Goal: Information Seeking & Learning: Learn about a topic

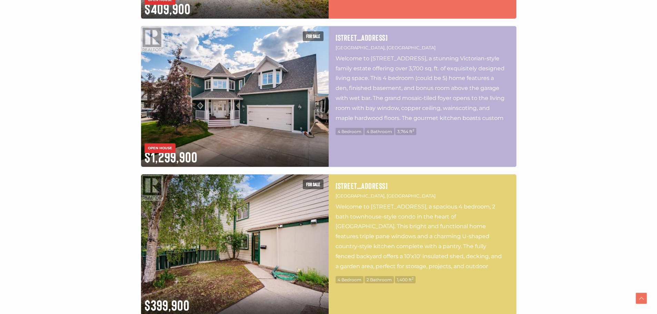
scroll to position [1861, 0]
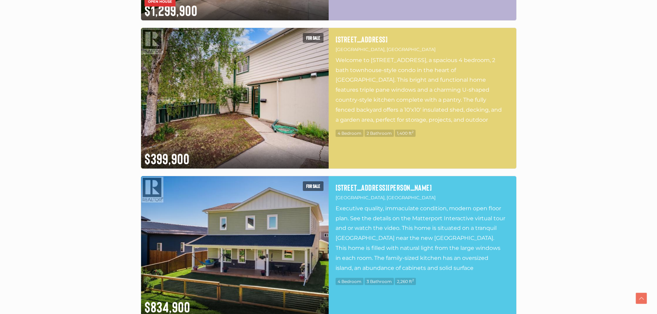
drag, startPoint x: 571, startPoint y: 138, endPoint x: 579, endPoint y: 210, distance: 72.5
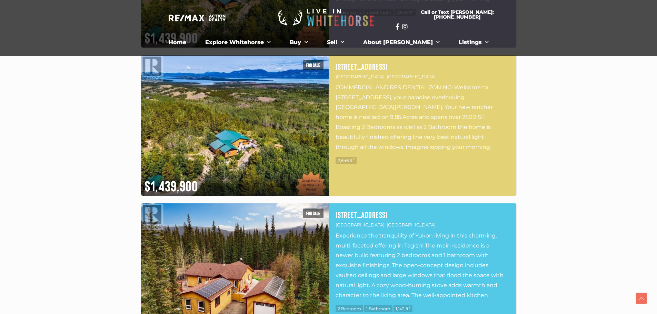
scroll to position [2578, 0]
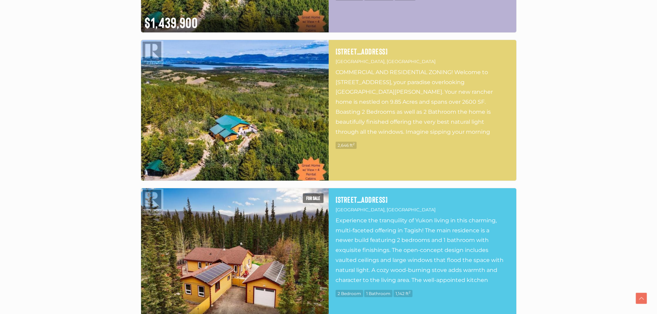
click at [234, 143] on img at bounding box center [234, 110] width 187 height 141
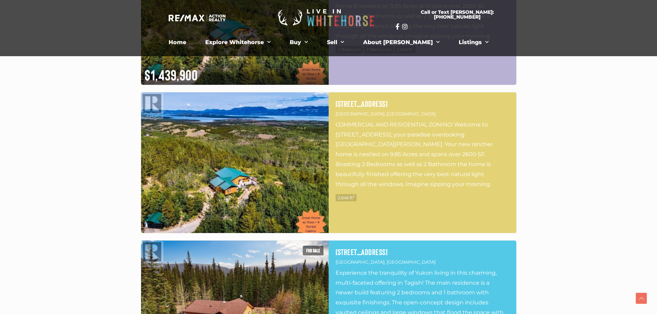
scroll to position [2475, 0]
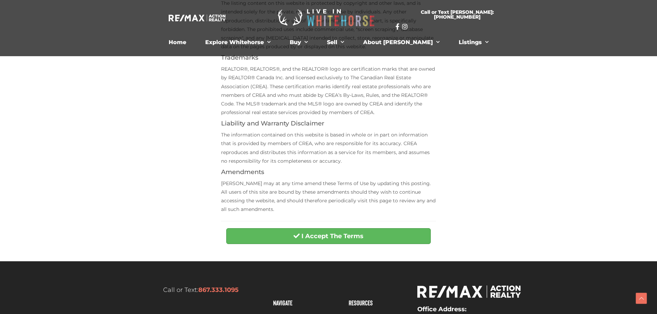
scroll to position [241, 0]
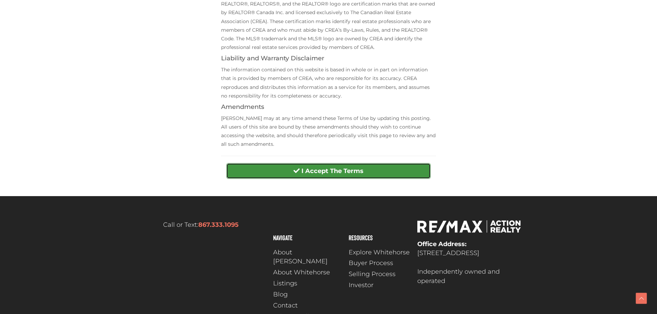
click at [366, 164] on button "I Accept The Terms" at bounding box center [328, 171] width 204 height 16
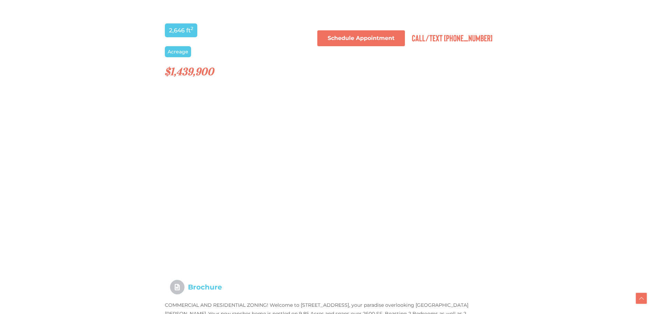
scroll to position [468, 0]
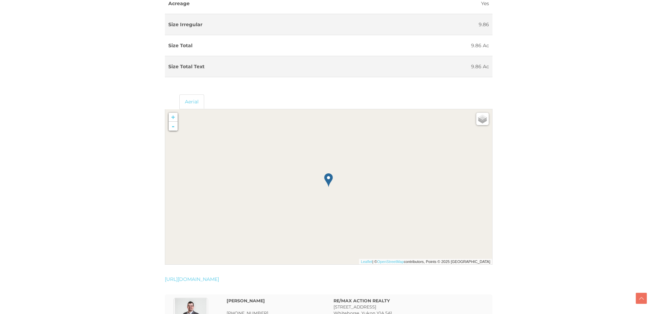
scroll to position [0, 0]
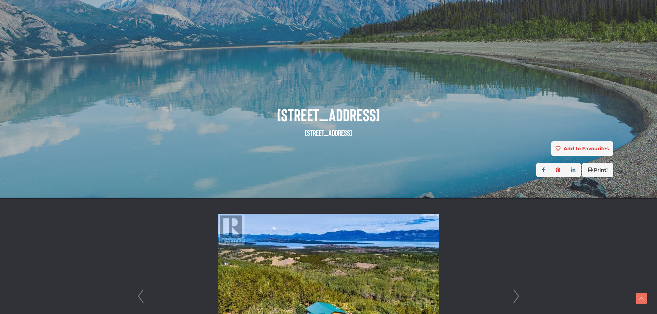
drag, startPoint x: 508, startPoint y: 152, endPoint x: 472, endPoint y: -1, distance: 157.1
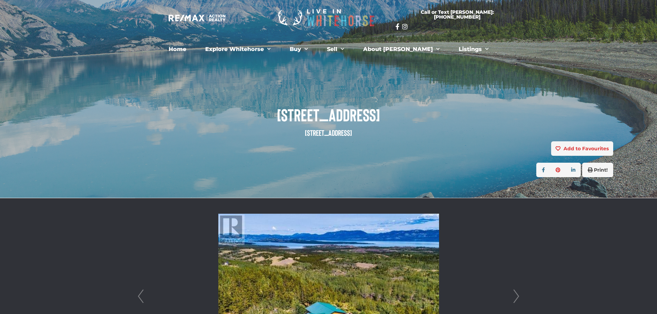
click at [490, 84] on div "1745 North Klondike Highway Whitehorse North, Yukon Y1A 7A2" at bounding box center [328, 112] width 579 height 58
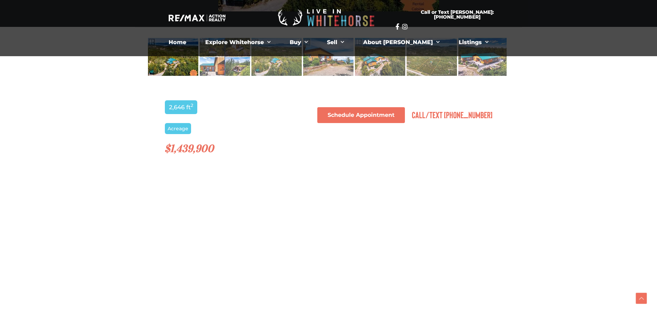
scroll to position [364, 0]
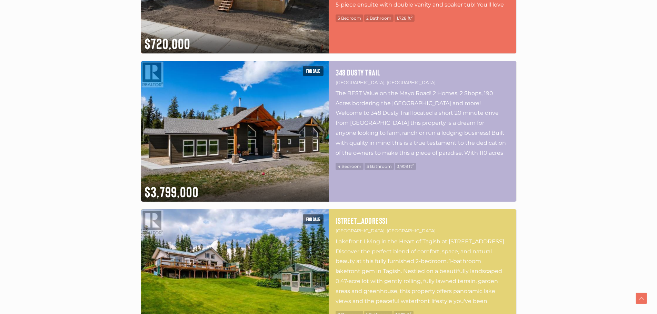
scroll to position [2999, 0]
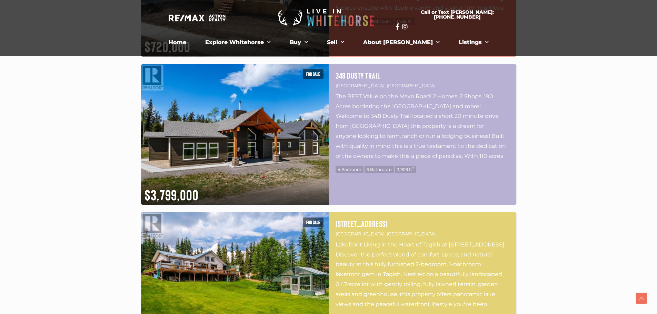
click at [390, 108] on p "The BEST Value on the Mayo Road! 2 Homes, 2 Shops, 190 Acres bordering the [GEO…" at bounding box center [422, 126] width 174 height 69
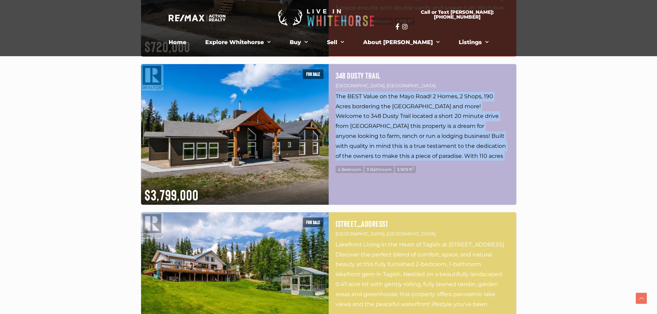
click at [390, 108] on p "The BEST Value on the Mayo Road! 2 Homes, 2 Shops, 190 Acres bordering the [GEO…" at bounding box center [422, 126] width 174 height 69
click at [405, 120] on p "The BEST Value on the Mayo Road! 2 Homes, 2 Shops, 190 Acres bordering the [GEO…" at bounding box center [422, 126] width 174 height 69
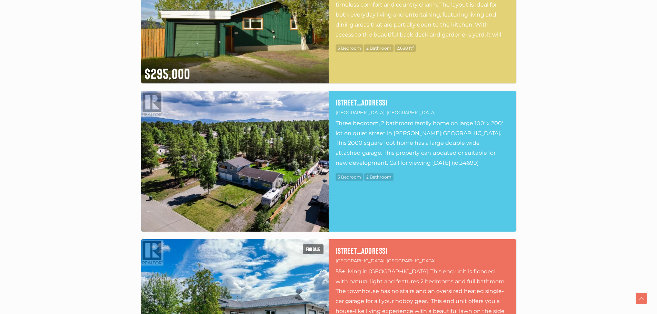
scroll to position [138, 0]
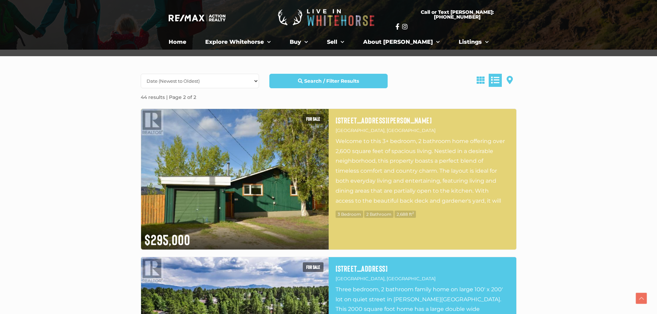
click at [210, 78] on select "Date (Newest to Oldest) Date (Oldest to Newest) Price (Highest to Lowest) Price…" at bounding box center [200, 81] width 118 height 14
select select "Price DESC, Lease DESC, property_id DESC"
click at [141, 74] on select "Date (Newest to Oldest) Date (Oldest to Newest) Price (Highest to Lowest) Price…" at bounding box center [200, 81] width 118 height 14
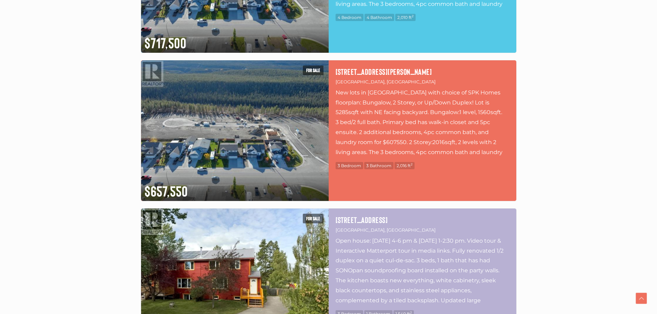
scroll to position [2309, 0]
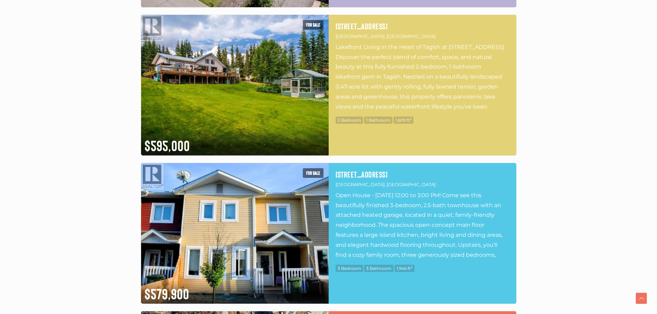
scroll to position [3205, 0]
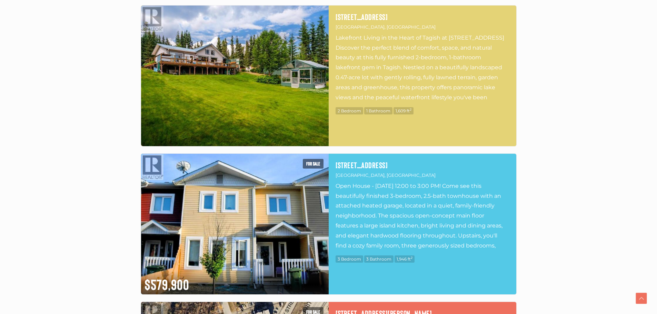
click at [283, 104] on img at bounding box center [234, 76] width 187 height 141
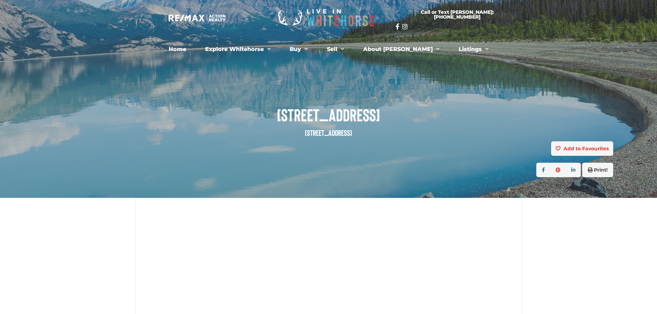
click at [322, 116] on span "[STREET_ADDRESS]" at bounding box center [328, 114] width 569 height 19
click at [335, 116] on span "[STREET_ADDRESS]" at bounding box center [328, 114] width 569 height 19
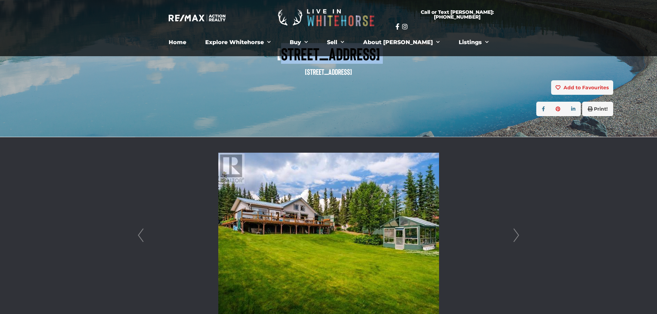
scroll to position [69, 0]
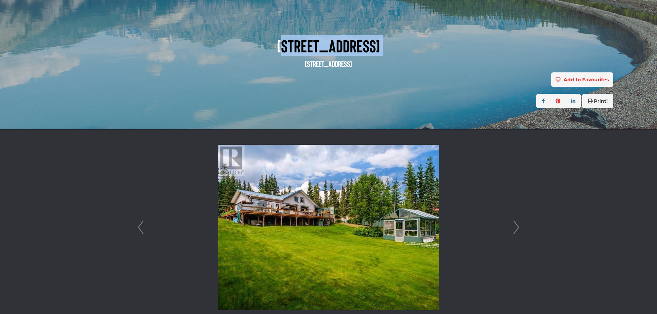
click at [515, 216] on link "Next" at bounding box center [516, 227] width 10 height 196
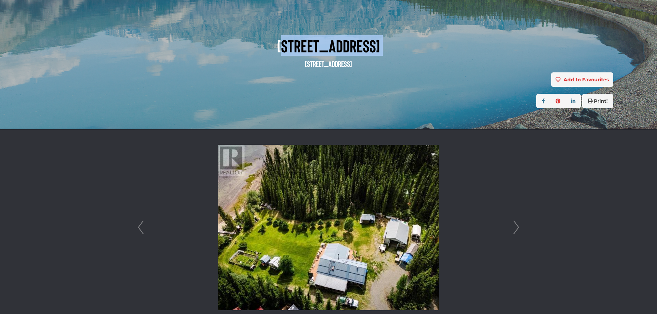
click at [517, 221] on link "Next" at bounding box center [516, 227] width 10 height 196
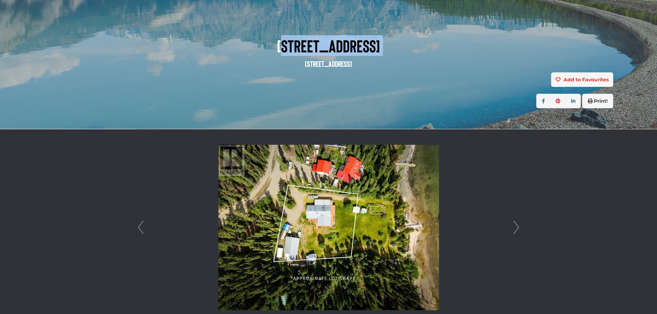
click at [517, 221] on link "Next" at bounding box center [516, 227] width 10 height 196
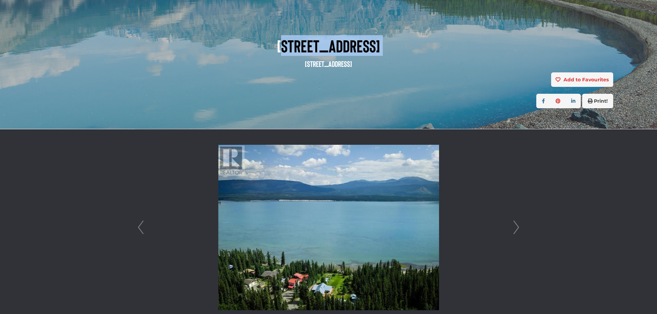
click at [517, 221] on link "Next" at bounding box center [516, 227] width 10 height 196
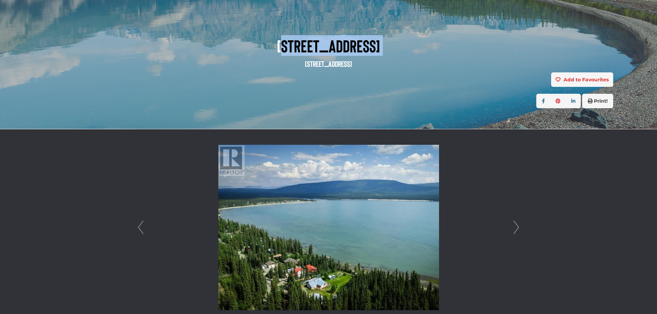
click at [517, 221] on link "Next" at bounding box center [516, 227] width 10 height 196
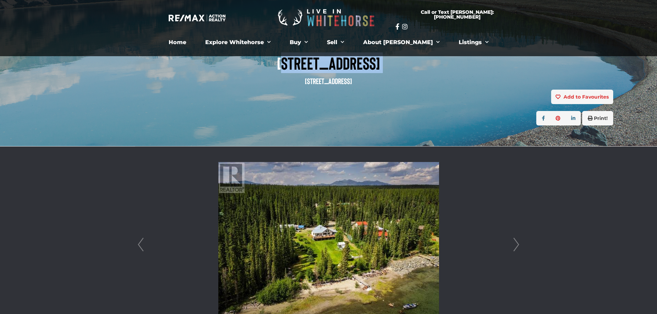
scroll to position [138, 0]
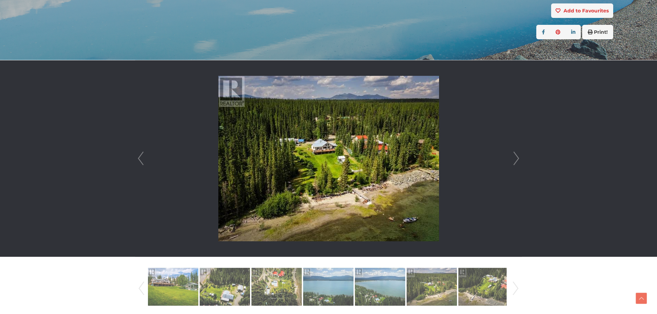
click at [521, 145] on div at bounding box center [328, 158] width 386 height 196
click at [520, 154] on link "Next" at bounding box center [516, 158] width 10 height 196
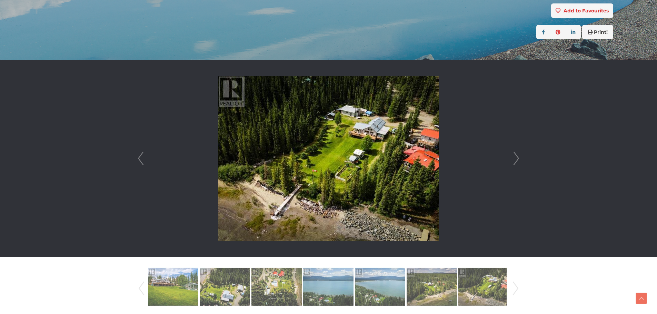
click at [520, 154] on link "Next" at bounding box center [516, 158] width 10 height 196
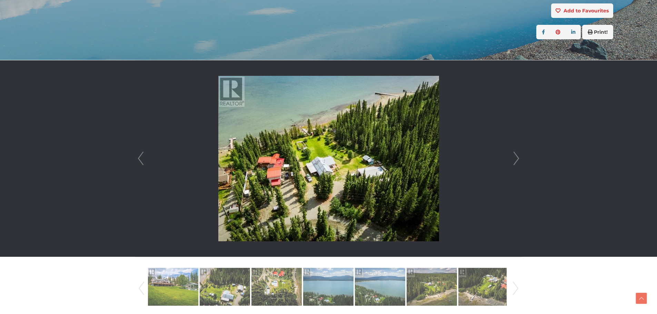
click at [520, 154] on link "Next" at bounding box center [516, 158] width 10 height 196
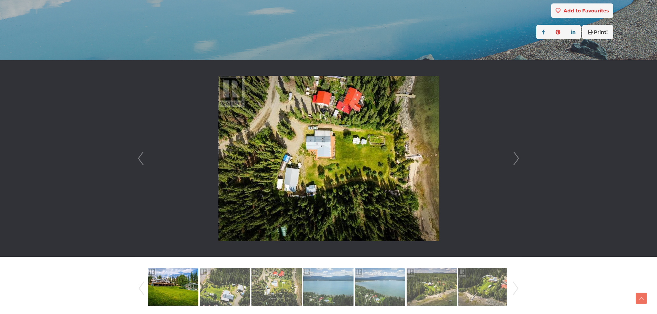
click at [520, 154] on link "Next" at bounding box center [516, 158] width 10 height 196
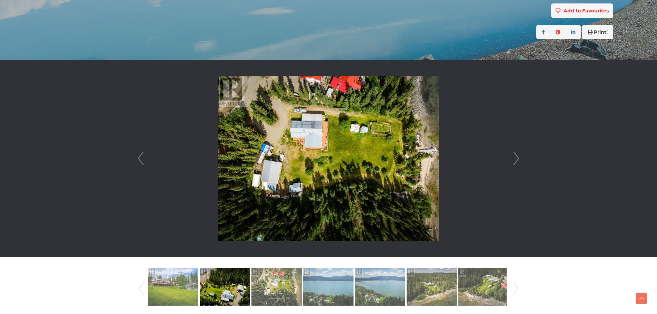
click at [520, 154] on link "Next" at bounding box center [516, 158] width 10 height 196
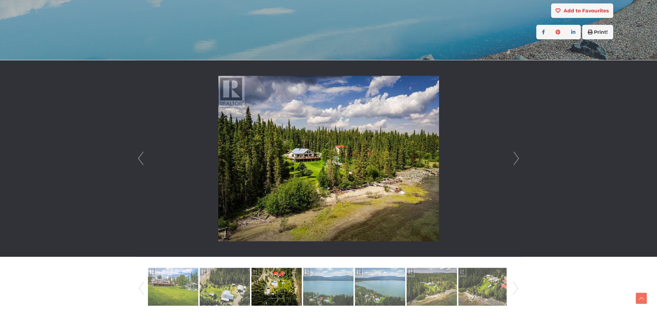
click at [520, 154] on link "Next" at bounding box center [516, 158] width 10 height 196
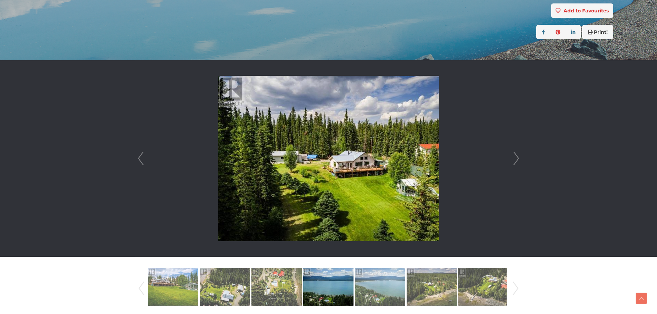
click at [520, 154] on link "Next" at bounding box center [516, 158] width 10 height 196
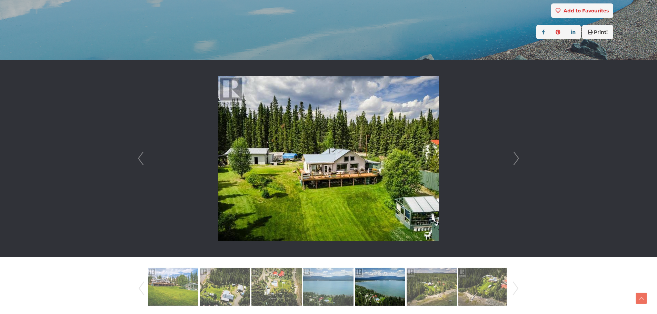
click at [520, 154] on link "Next" at bounding box center [516, 158] width 10 height 196
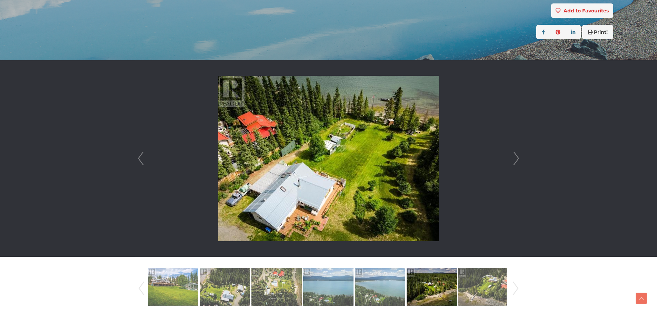
click at [520, 154] on link "Next" at bounding box center [516, 158] width 10 height 196
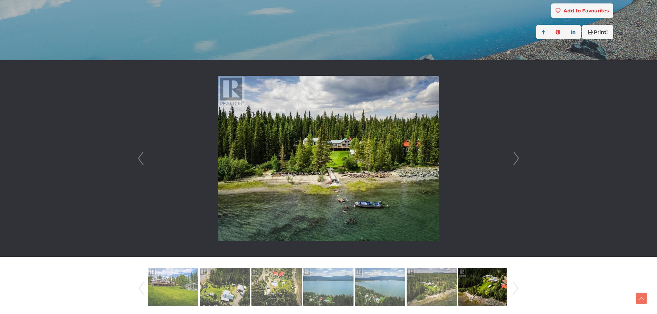
click at [520, 154] on link "Next" at bounding box center [516, 158] width 10 height 196
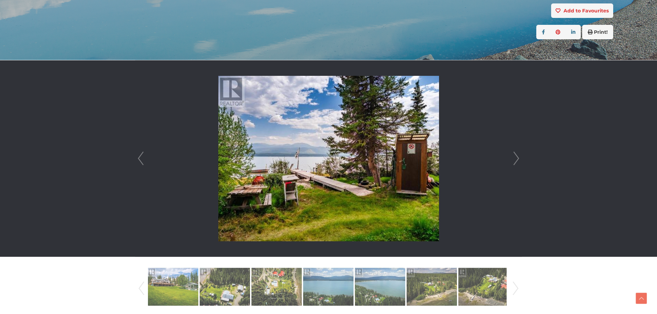
click at [520, 154] on link "Next" at bounding box center [516, 158] width 10 height 196
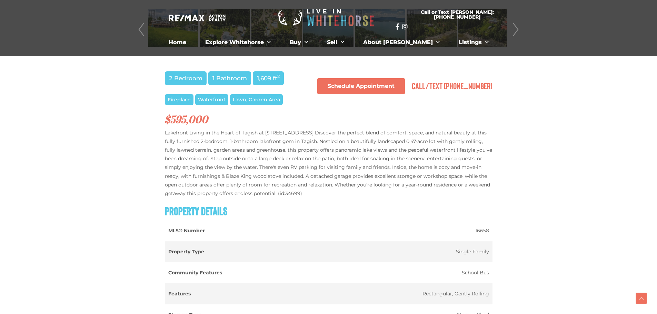
scroll to position [207, 0]
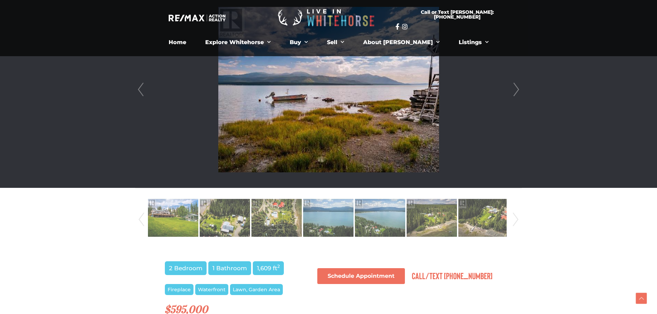
click at [514, 85] on link "Next" at bounding box center [516, 89] width 10 height 196
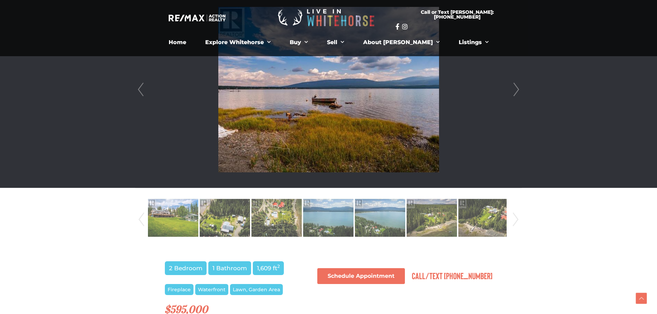
click at [514, 85] on link "Next" at bounding box center [516, 89] width 10 height 196
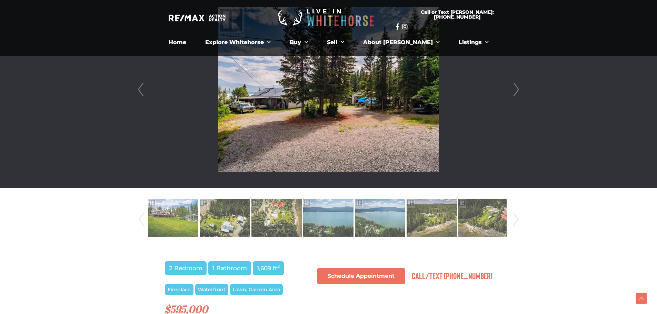
click at [514, 85] on link "Next" at bounding box center [516, 89] width 10 height 196
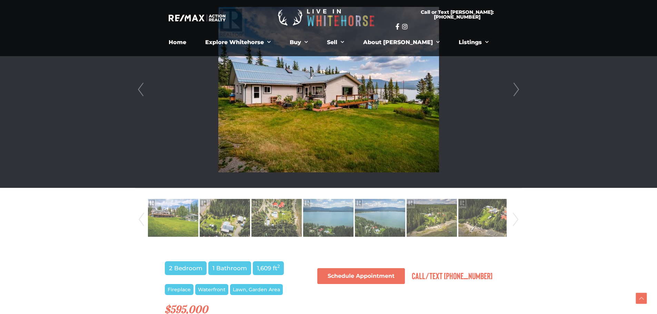
click at [514, 85] on link "Next" at bounding box center [516, 89] width 10 height 196
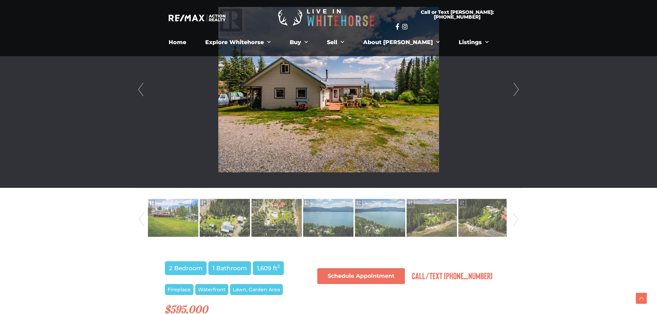
click at [511, 85] on link "Next" at bounding box center [516, 89] width 10 height 196
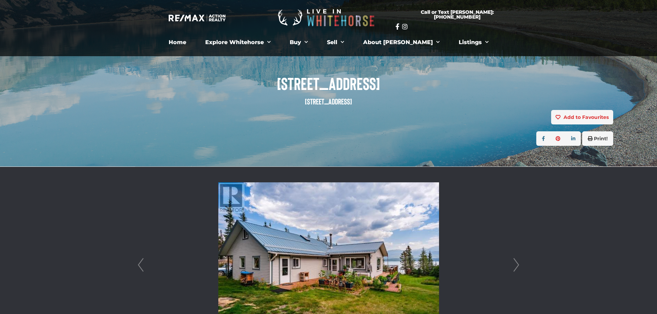
scroll to position [34, 0]
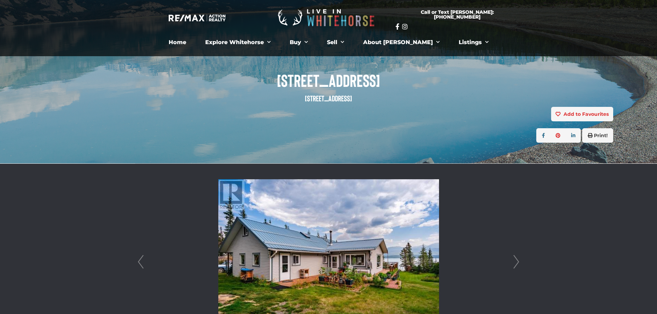
click at [518, 254] on link "Next" at bounding box center [516, 262] width 10 height 196
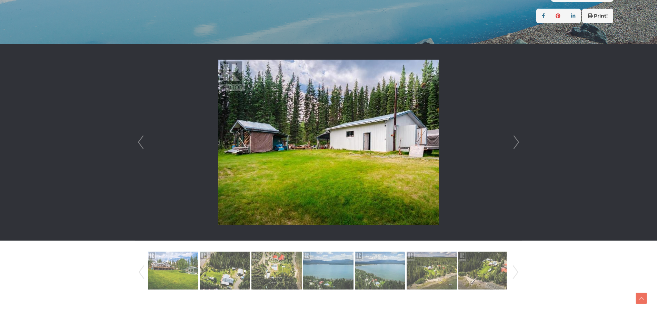
scroll to position [207, 0]
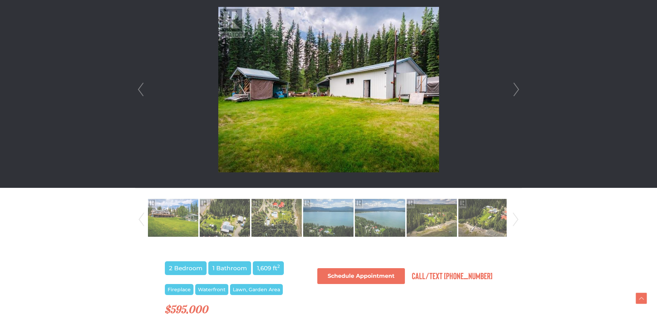
click at [516, 86] on link "Next" at bounding box center [516, 89] width 10 height 196
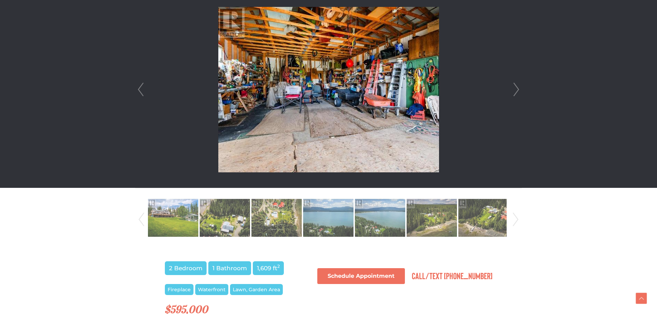
click at [516, 86] on link "Next" at bounding box center [516, 89] width 10 height 196
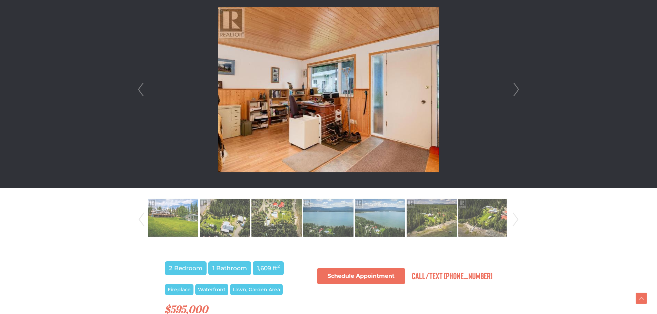
click at [516, 86] on link "Next" at bounding box center [516, 89] width 10 height 196
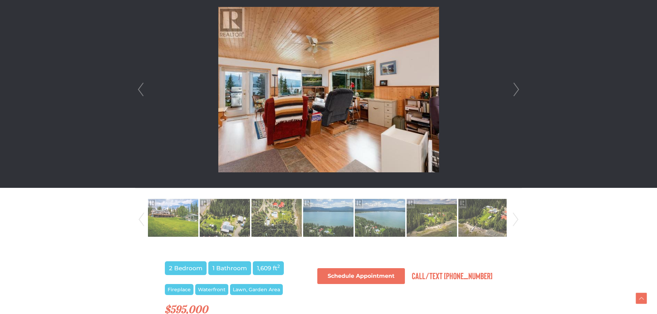
click at [516, 86] on link "Next" at bounding box center [516, 89] width 10 height 196
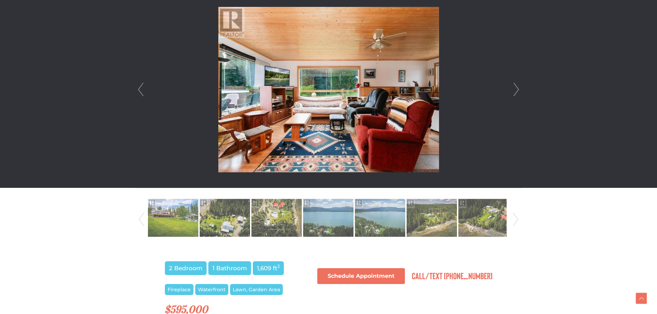
click at [516, 86] on link "Next" at bounding box center [516, 89] width 10 height 196
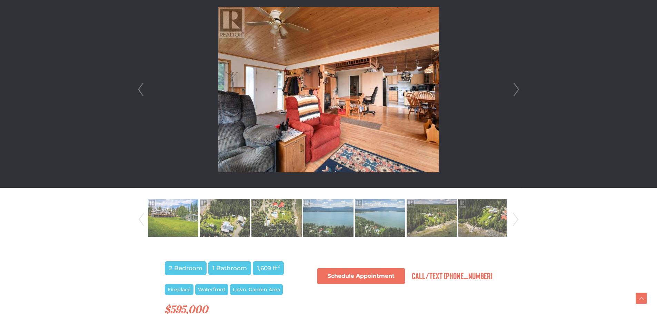
click at [516, 89] on link "Next" at bounding box center [516, 89] width 10 height 196
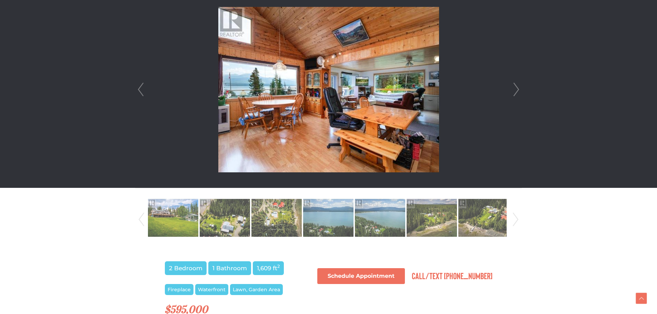
click at [516, 89] on link "Next" at bounding box center [516, 89] width 10 height 196
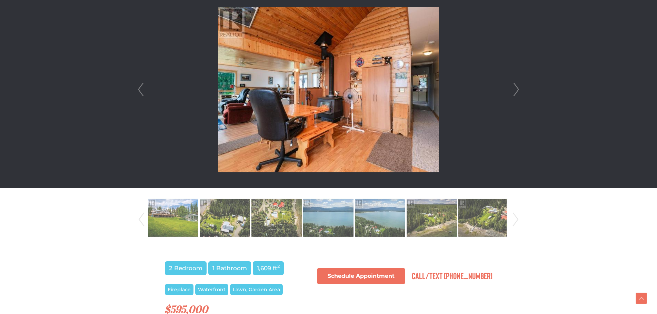
click at [516, 89] on link "Next" at bounding box center [516, 89] width 10 height 196
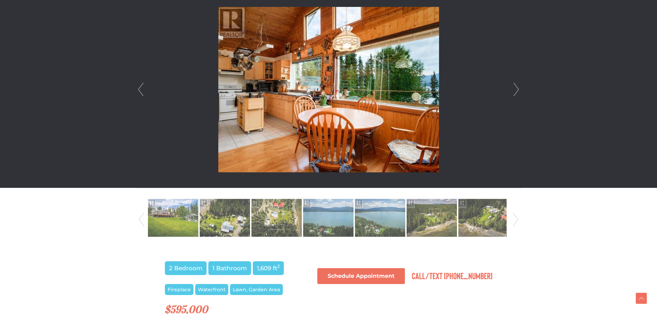
click at [516, 89] on link "Next" at bounding box center [516, 89] width 10 height 196
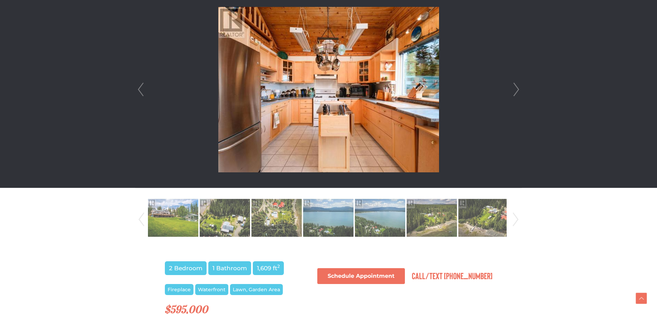
click at [516, 89] on link "Next" at bounding box center [516, 89] width 10 height 196
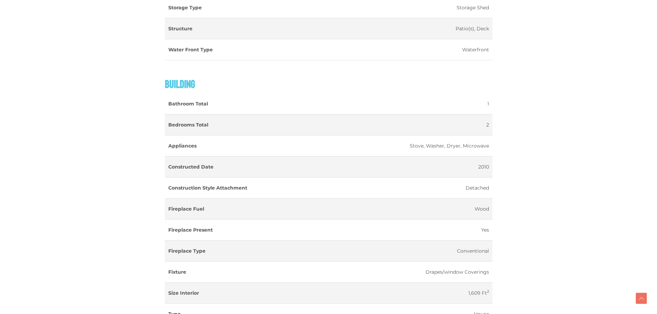
scroll to position [724, 0]
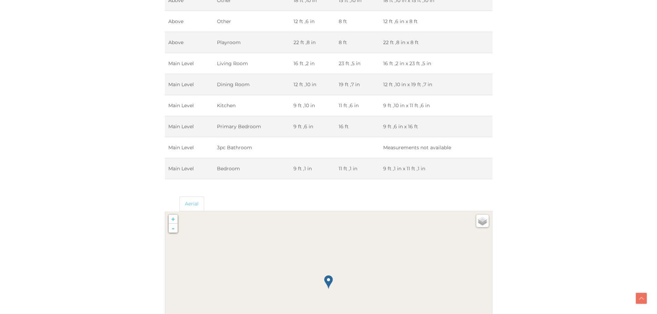
drag, startPoint x: 540, startPoint y: 161, endPoint x: 538, endPoint y: 204, distance: 42.4
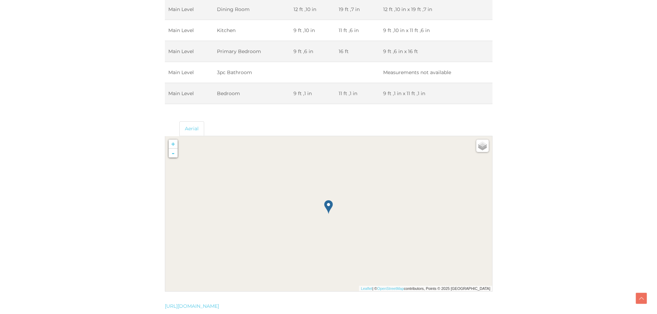
drag, startPoint x: 535, startPoint y: 146, endPoint x: 544, endPoint y: 192, distance: 46.9
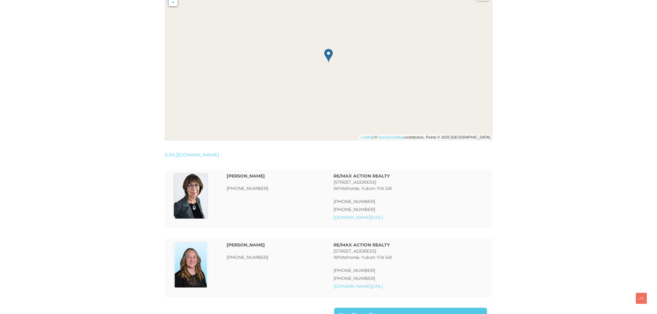
drag, startPoint x: 544, startPoint y: 191, endPoint x: 540, endPoint y: 249, distance: 57.7
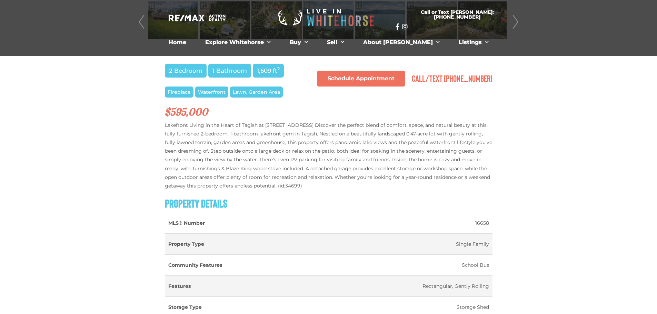
scroll to position [0, 0]
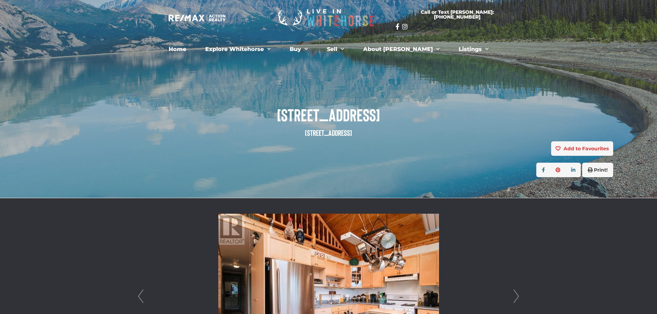
drag, startPoint x: 539, startPoint y: 210, endPoint x: 526, endPoint y: 110, distance: 101.5
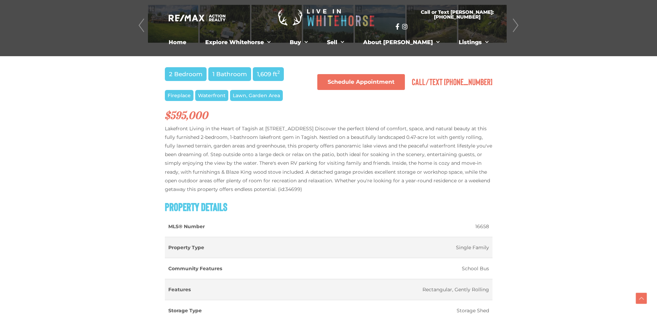
scroll to position [363, 0]
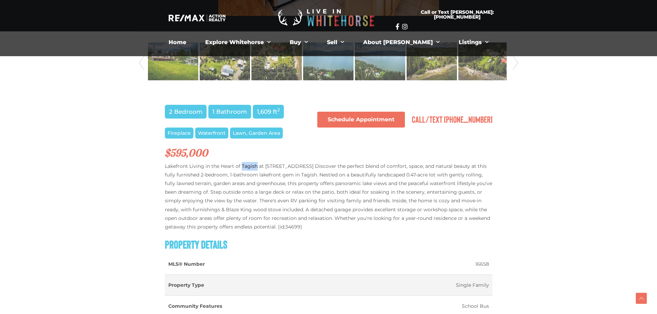
drag, startPoint x: 242, startPoint y: 165, endPoint x: 255, endPoint y: 165, distance: 13.8
click at [255, 165] on p "Lakefront Living in the Heart of Tagish at [STREET_ADDRESS] Discover the perfec…" at bounding box center [328, 197] width 327 height 70
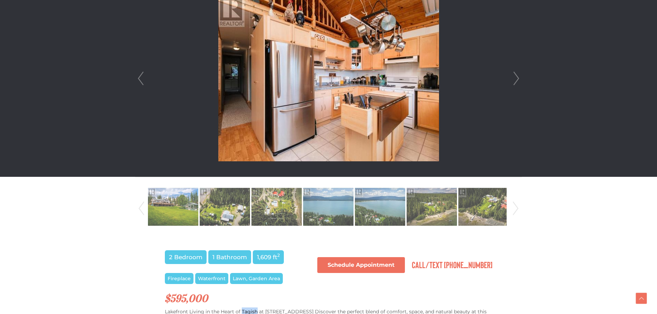
scroll to position [225, 0]
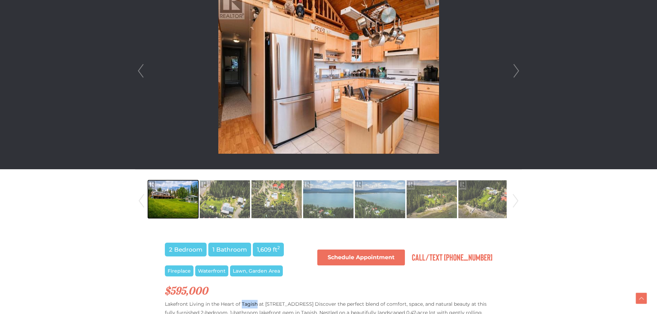
click at [163, 202] on img at bounding box center [173, 199] width 50 height 39
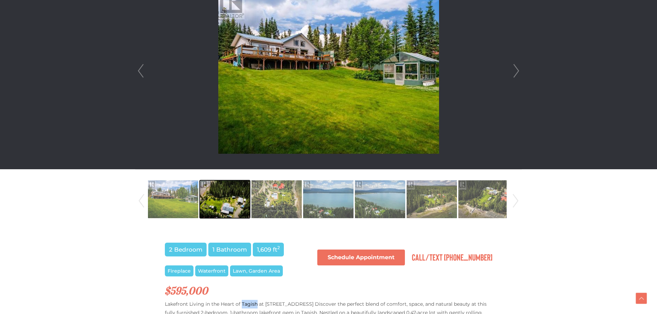
click at [215, 201] on img at bounding box center [225, 199] width 50 height 39
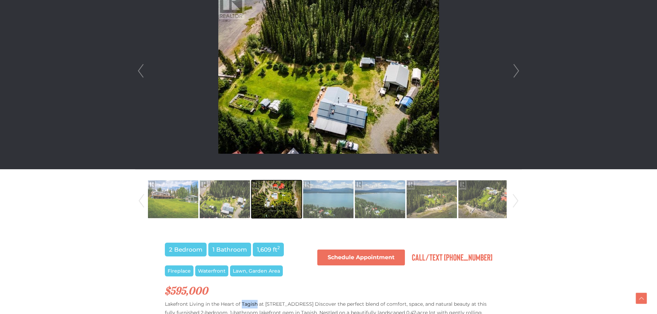
click at [263, 199] on img at bounding box center [276, 199] width 50 height 39
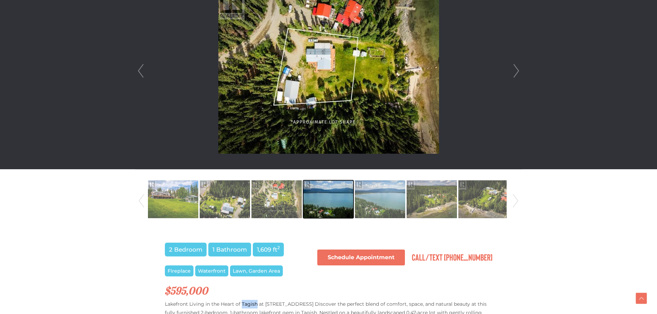
click at [305, 199] on img at bounding box center [328, 199] width 50 height 39
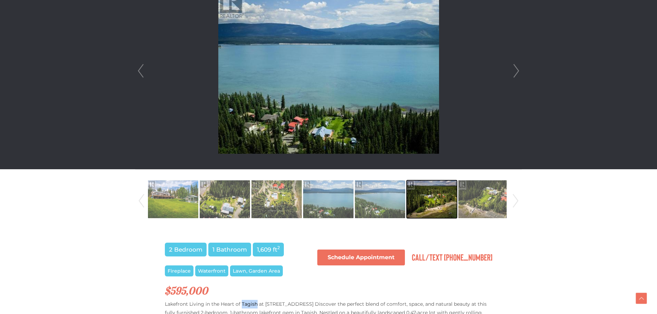
click at [424, 199] on img at bounding box center [431, 199] width 50 height 39
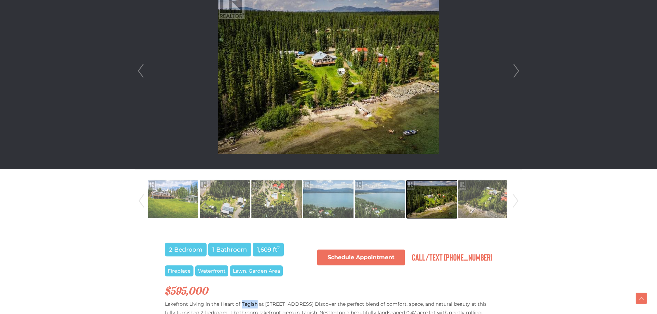
click at [456, 197] on img at bounding box center [431, 199] width 50 height 39
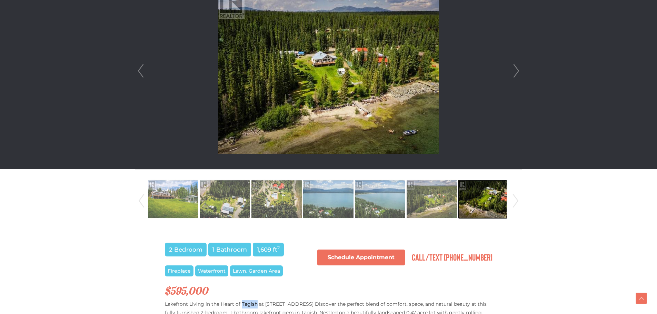
click at [468, 197] on img at bounding box center [483, 199] width 50 height 39
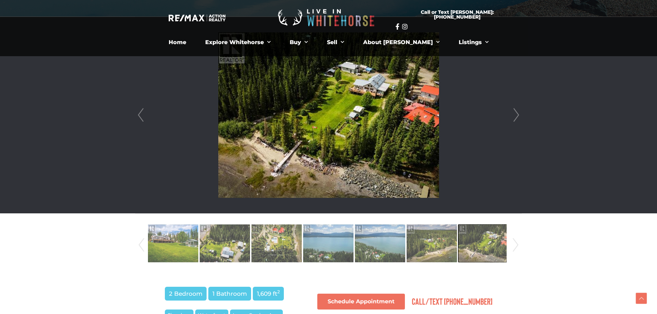
scroll to position [156, 0]
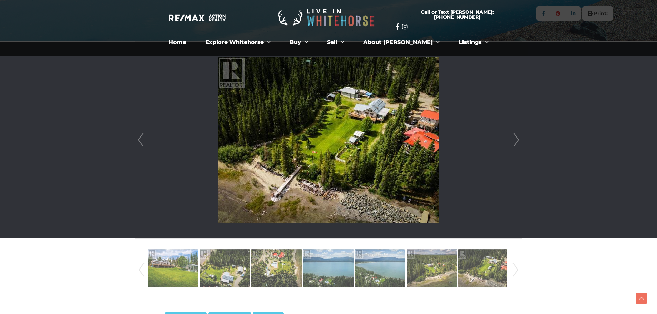
click at [339, 113] on img at bounding box center [328, 139] width 221 height 165
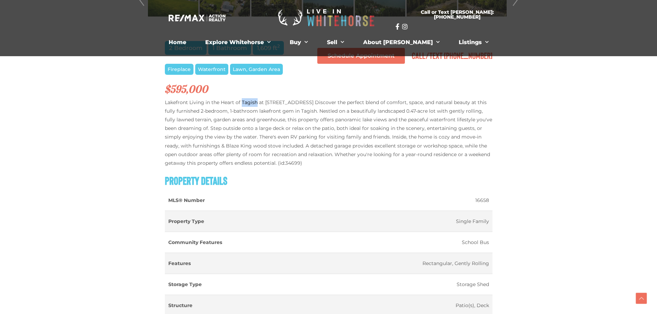
scroll to position [432, 0]
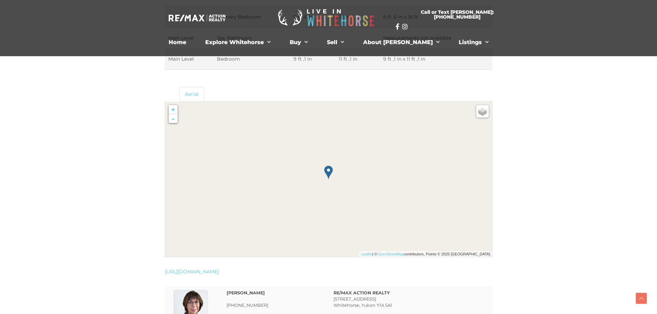
drag, startPoint x: 558, startPoint y: 96, endPoint x: 558, endPoint y: 60, distance: 35.8
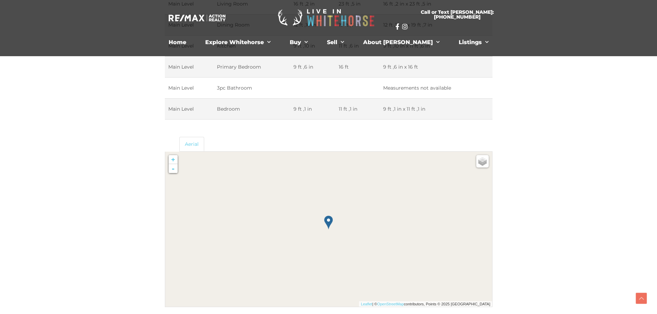
scroll to position [960, 0]
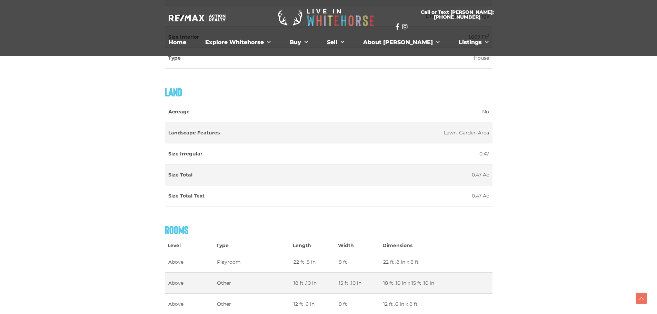
drag, startPoint x: 579, startPoint y: 217, endPoint x: 485, endPoint y: -28, distance: 262.6
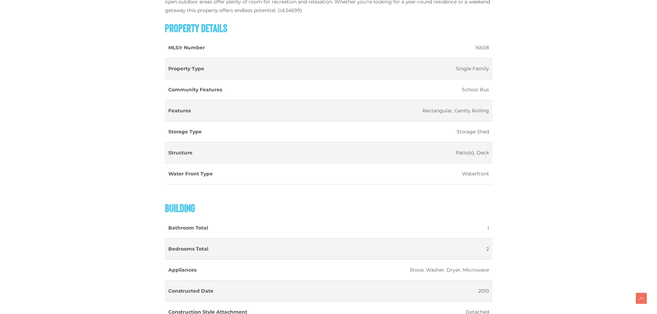
scroll to position [586, 0]
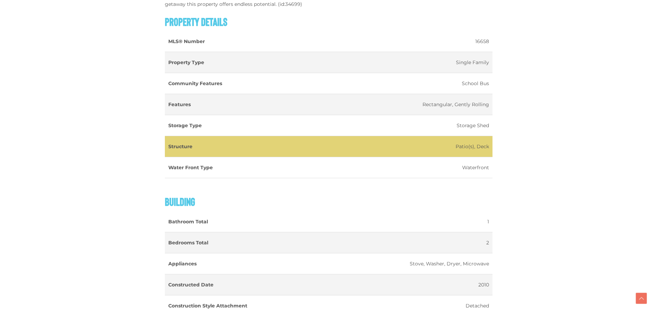
click at [352, 139] on td "Patio(s), Deck" at bounding box center [402, 146] width 179 height 21
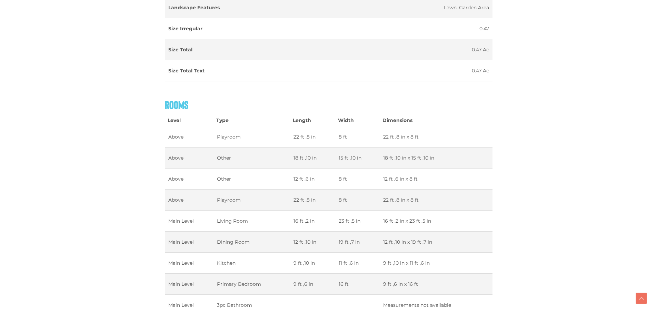
scroll to position [1103, 0]
